Goal: Communication & Community: Answer question/provide support

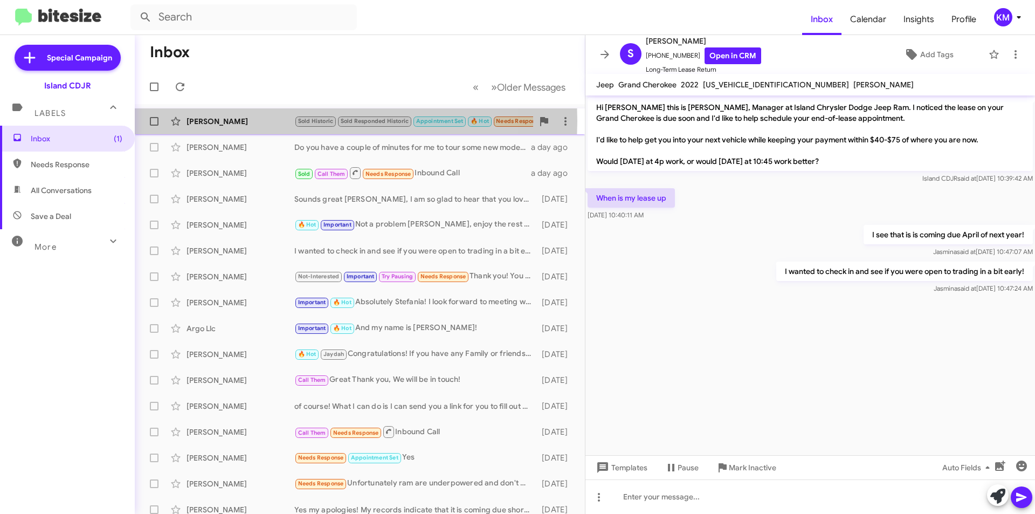
click at [273, 121] on div "[PERSON_NAME]" at bounding box center [240, 121] width 108 height 11
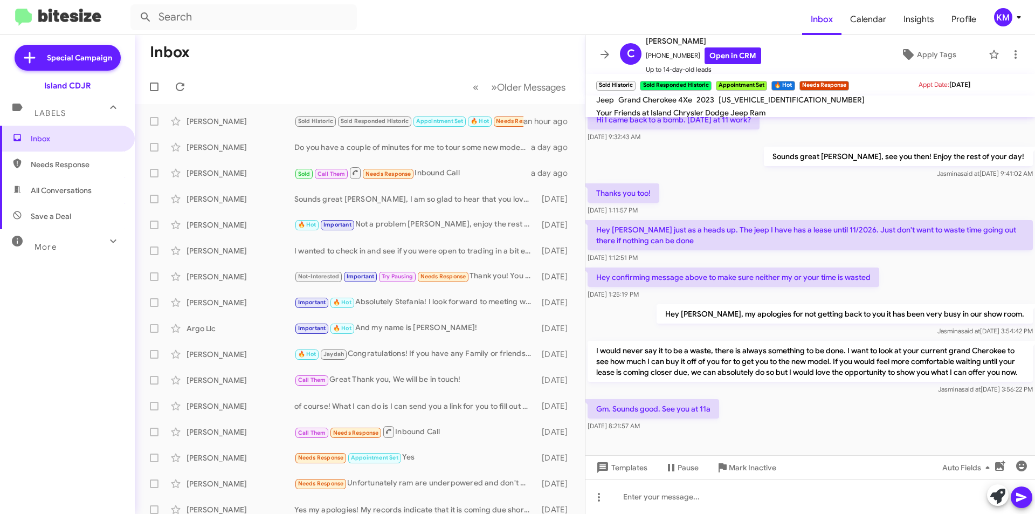
scroll to position [508, 0]
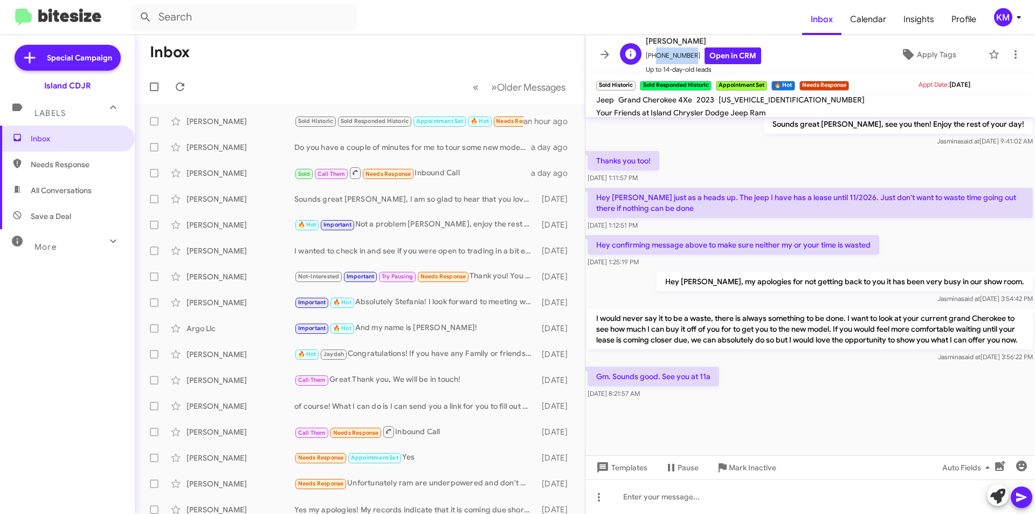
drag, startPoint x: 688, startPoint y: 57, endPoint x: 652, endPoint y: 59, distance: 35.6
click at [652, 59] on span "+16466333592 Open in CRM" at bounding box center [703, 55] width 115 height 17
copy span "6466333592"
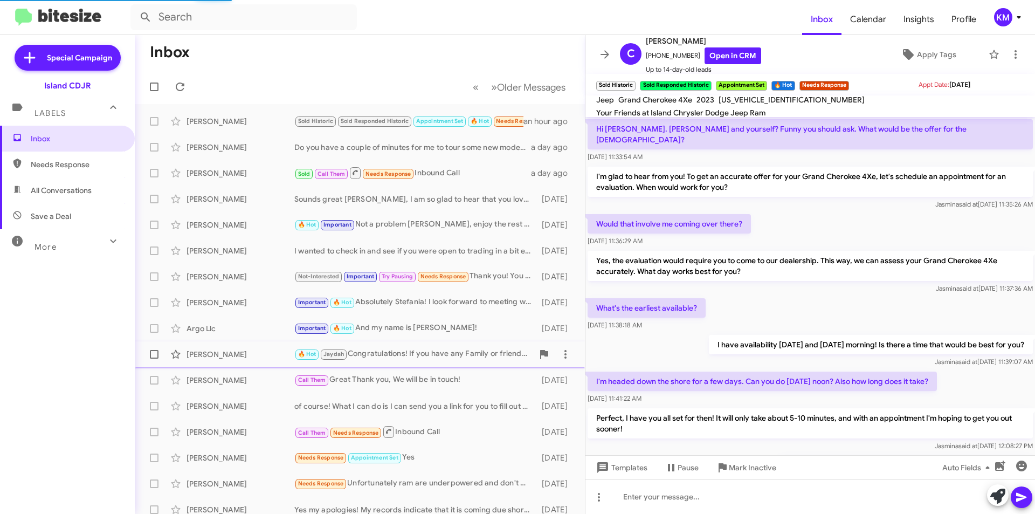
scroll to position [508, 0]
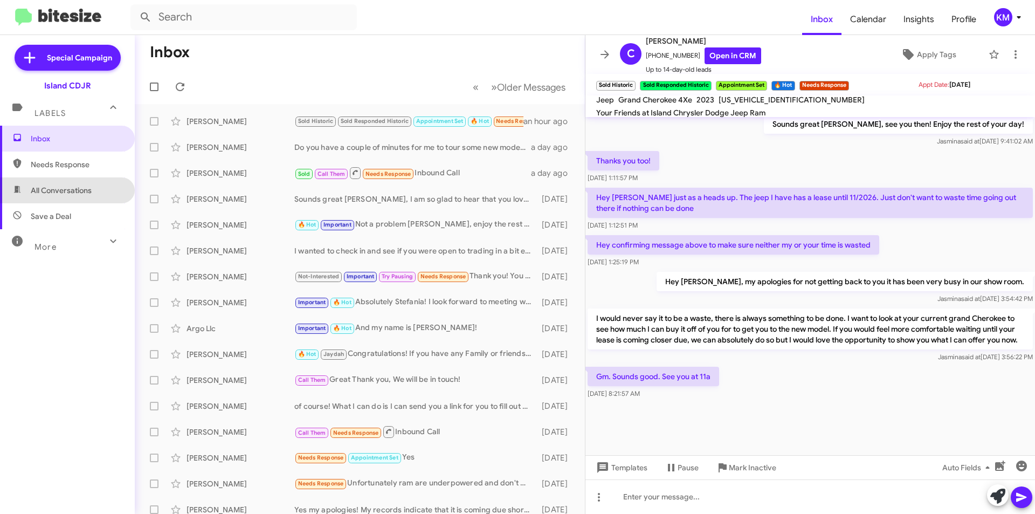
click at [90, 186] on span "All Conversations" at bounding box center [61, 190] width 61 height 11
type input "in:all-conversations"
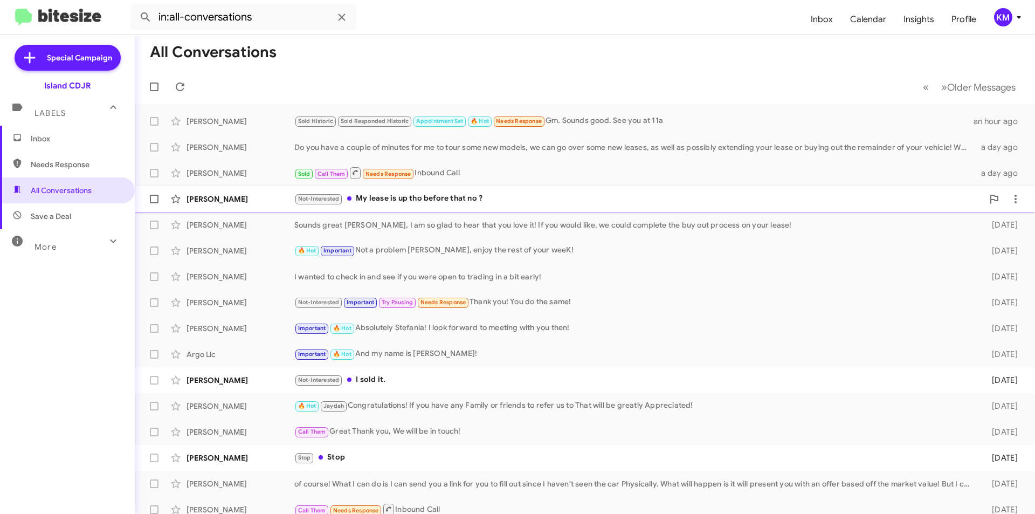
click at [515, 197] on div "Not-Interested My lease is up tho before that no ?" at bounding box center [638, 198] width 689 height 12
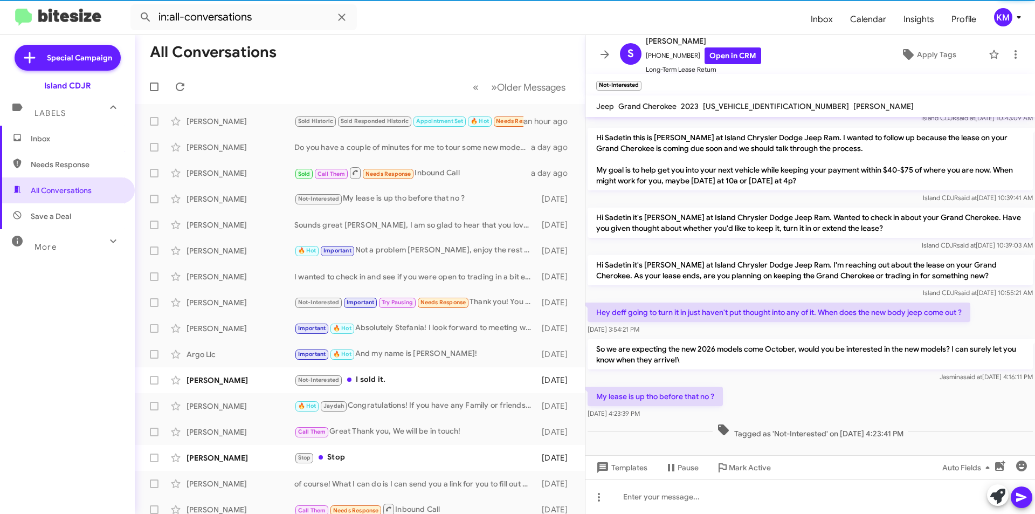
scroll to position [89, 0]
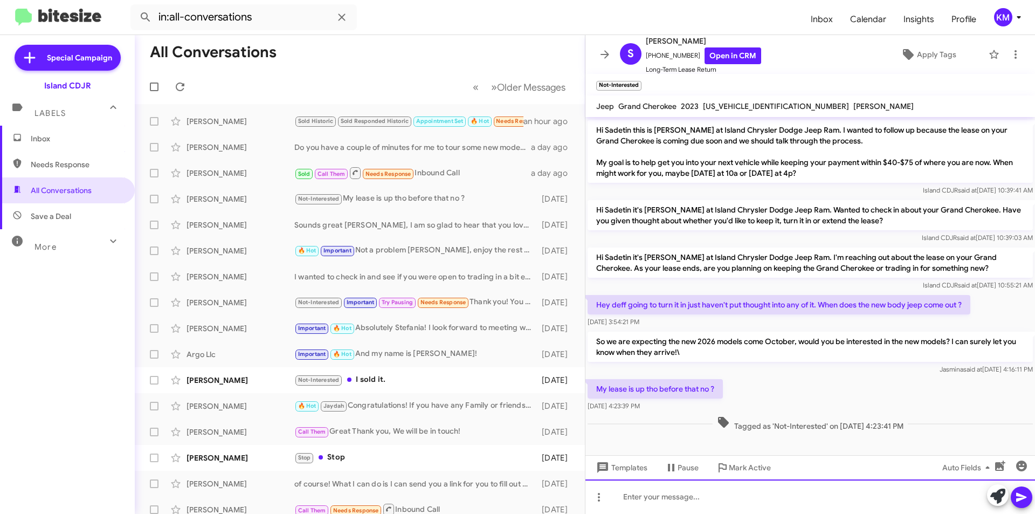
click at [708, 500] on div at bounding box center [809, 496] width 449 height 34
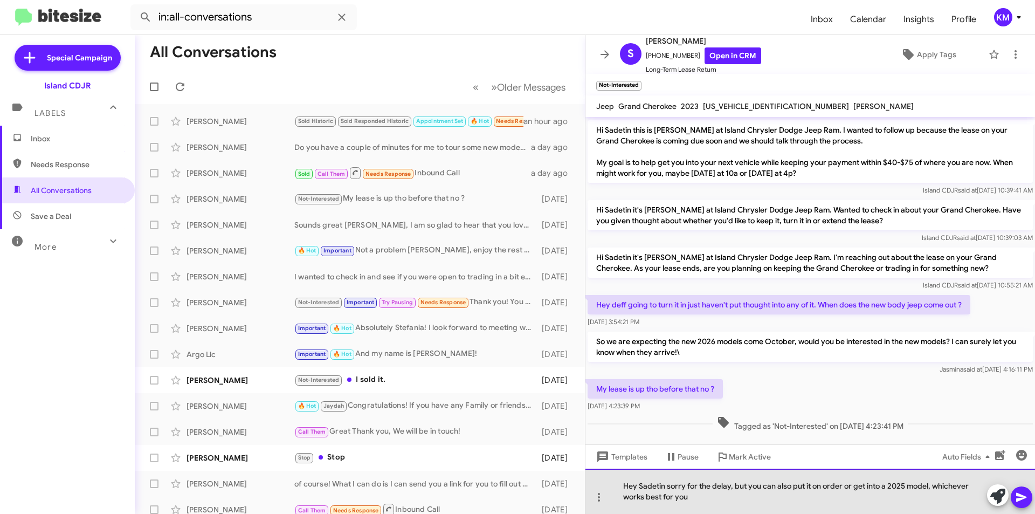
click at [658, 486] on div "Hey Sadetin sorry for the delay, but you can also put it on order or get into a…" at bounding box center [809, 490] width 449 height 45
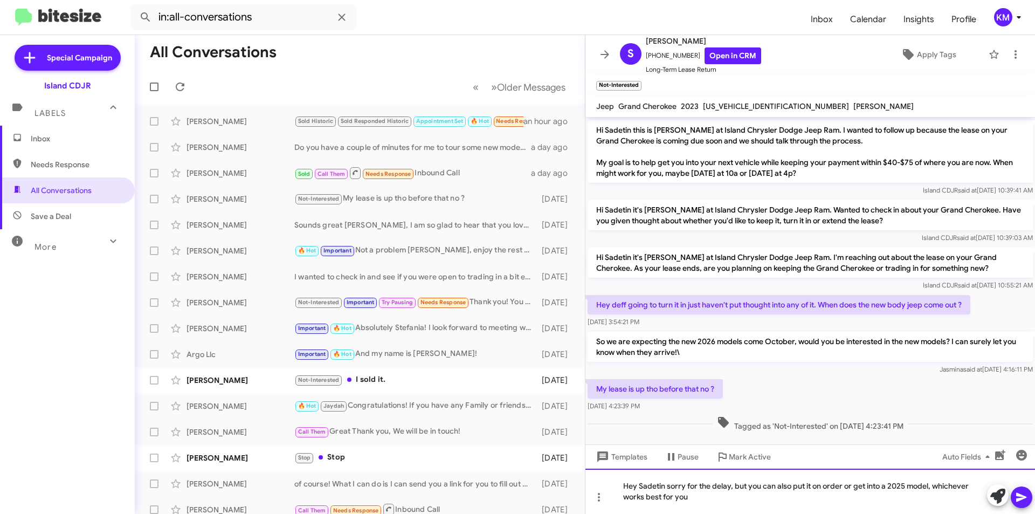
click at [688, 486] on div "Hey Sadetin sorry for the delay, but you can also put it on order or get into a…" at bounding box center [809, 490] width 449 height 45
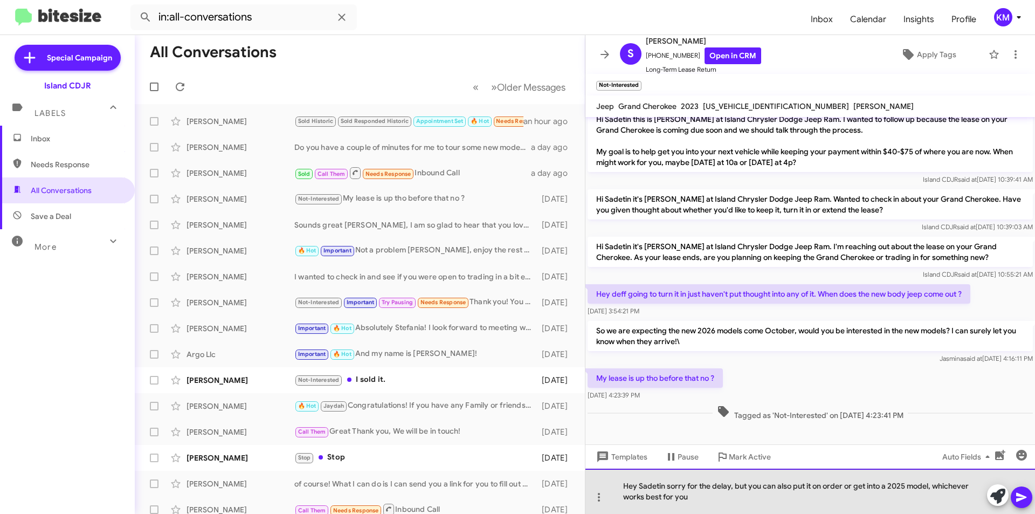
click at [736, 500] on div "Hey Sadetin sorry for the delay, but you can also put it on order or get into a…" at bounding box center [809, 490] width 449 height 45
click at [973, 488] on div "Hey Sadetin sorry for the delay, but you can also put it on order or get into a…" at bounding box center [809, 490] width 449 height 45
click at [627, 496] on div "Hey Sadetin sorry for the delay, but you can also put it on order or get into a…" at bounding box center [809, 490] width 449 height 45
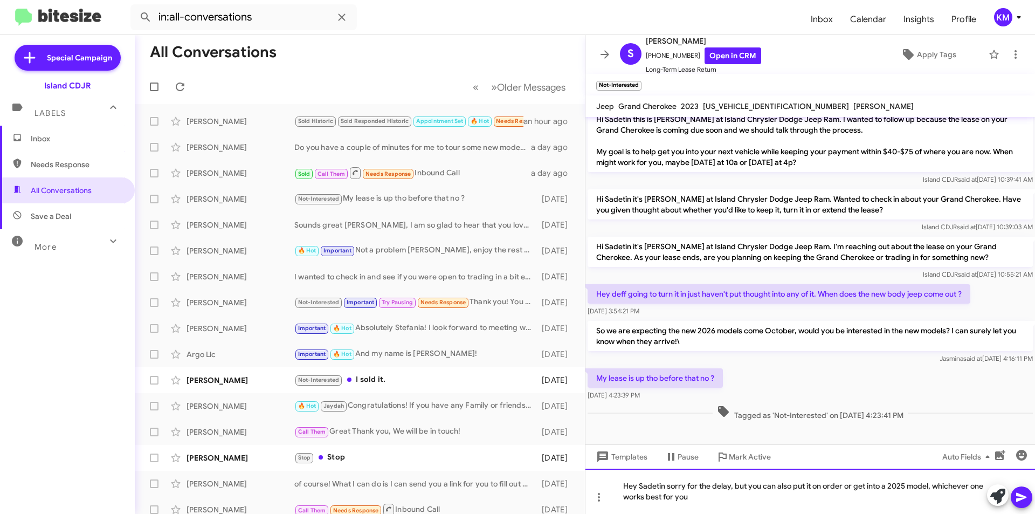
click at [624, 501] on div "Hey Sadetin sorry for the delay, but you can also put it on order or get into a…" at bounding box center [809, 490] width 449 height 45
click at [1026, 499] on icon at bounding box center [1021, 496] width 13 height 13
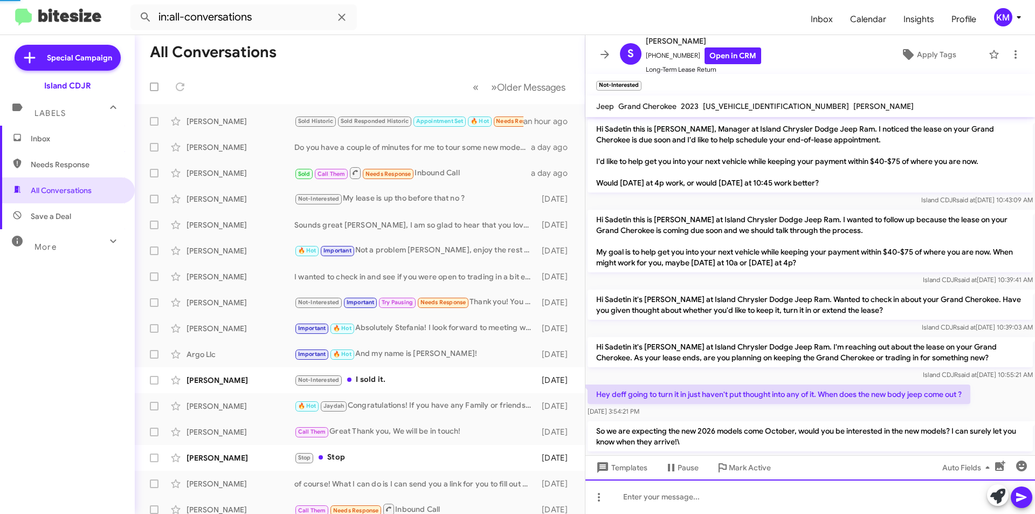
scroll to position [140, 0]
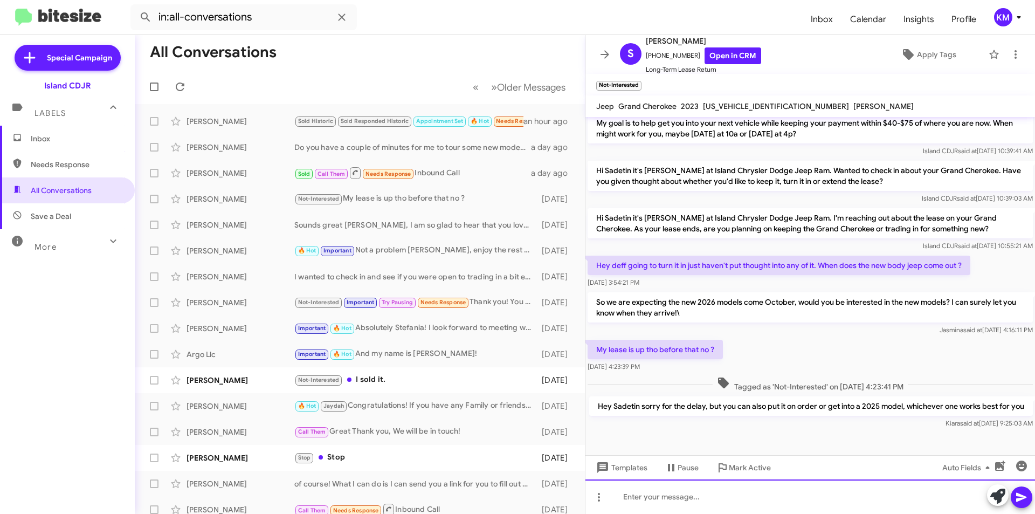
click at [764, 501] on div at bounding box center [809, 496] width 449 height 34
